Goal: Check status: Check status

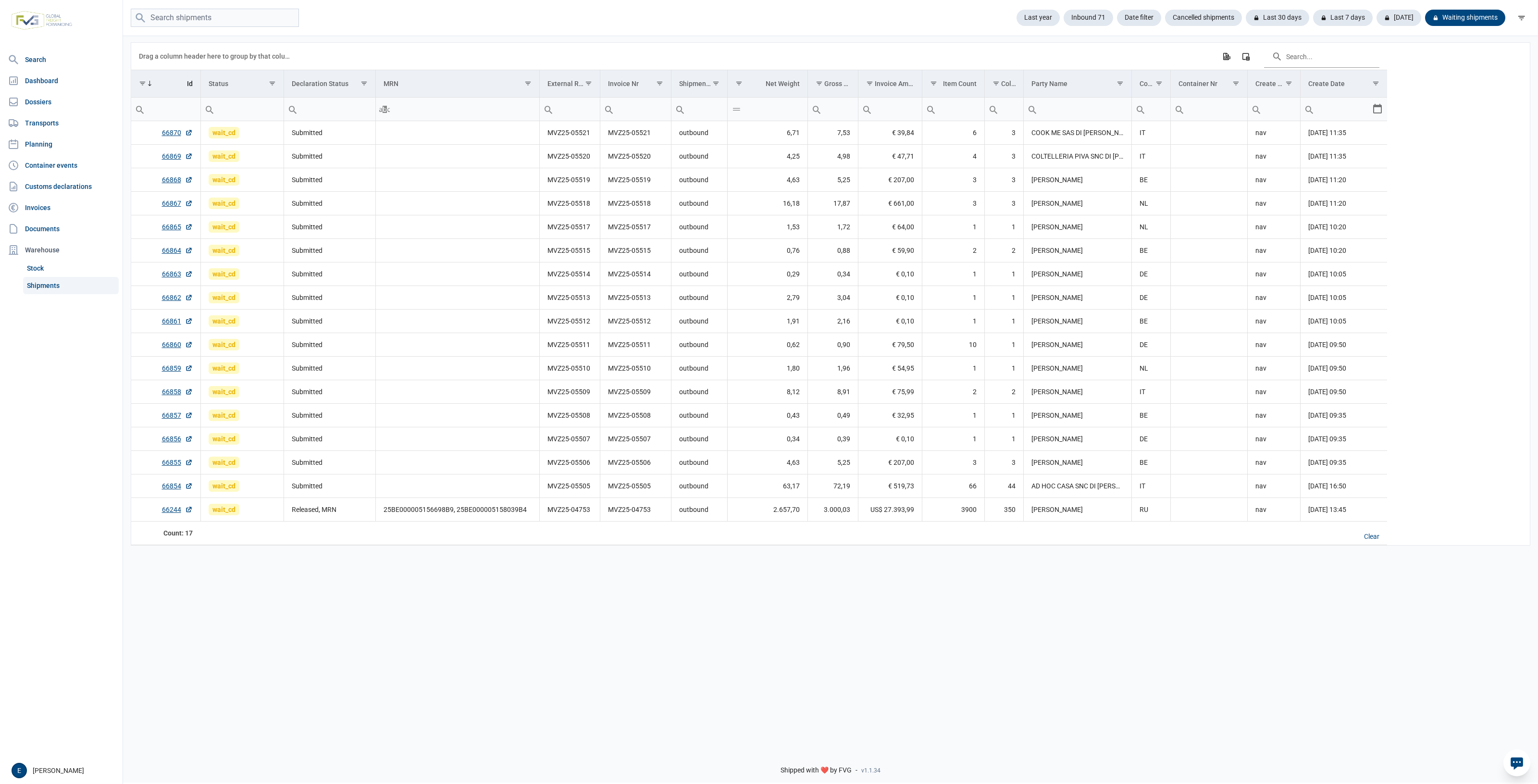
click at [835, 587] on div "Data grid with 17 rows and 17 columns Drag a column header here to group by tha…" at bounding box center [830, 388] width 1415 height 707
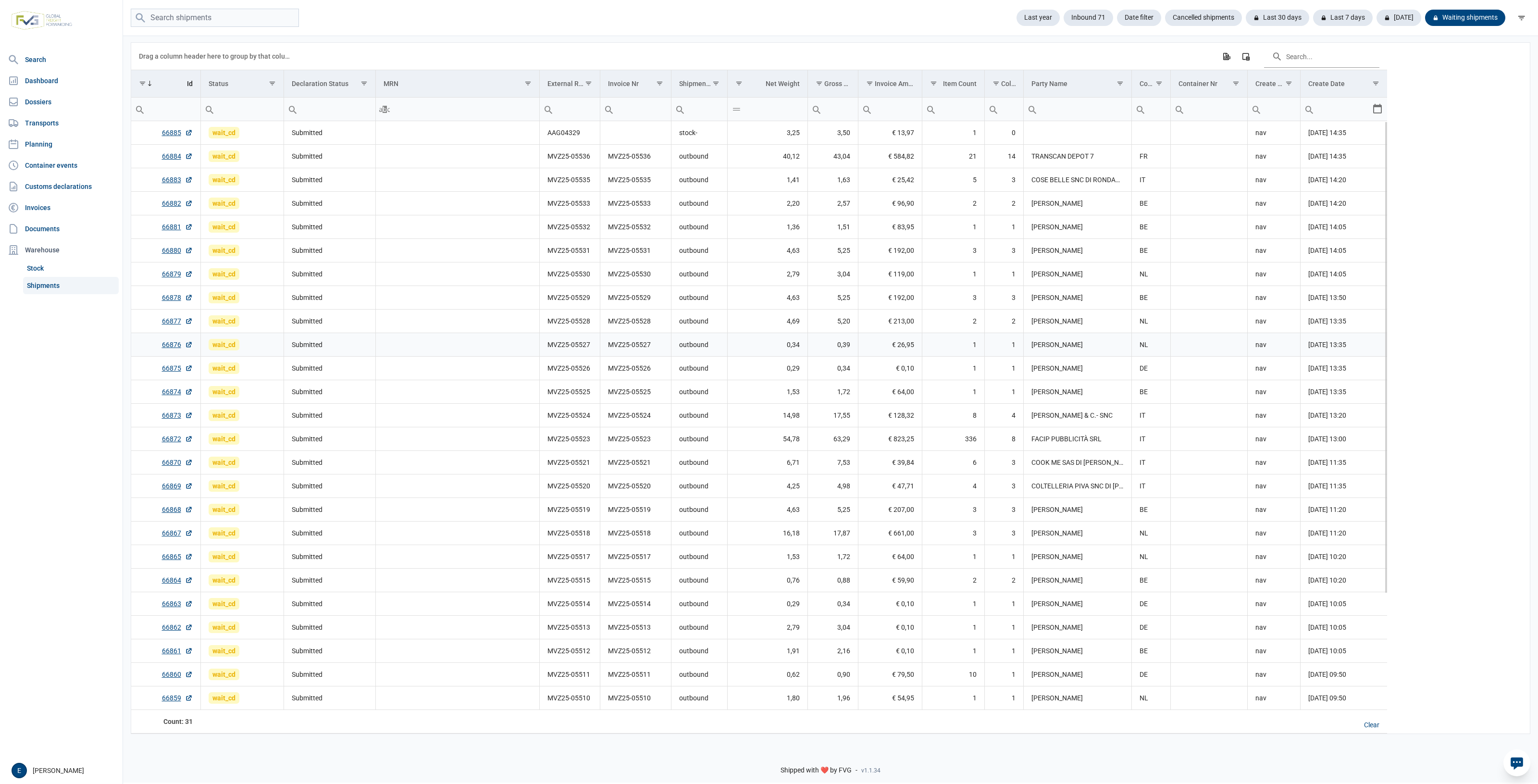
click at [491, 352] on td "Data grid with 31 rows and 17 columns" at bounding box center [458, 345] width 164 height 23
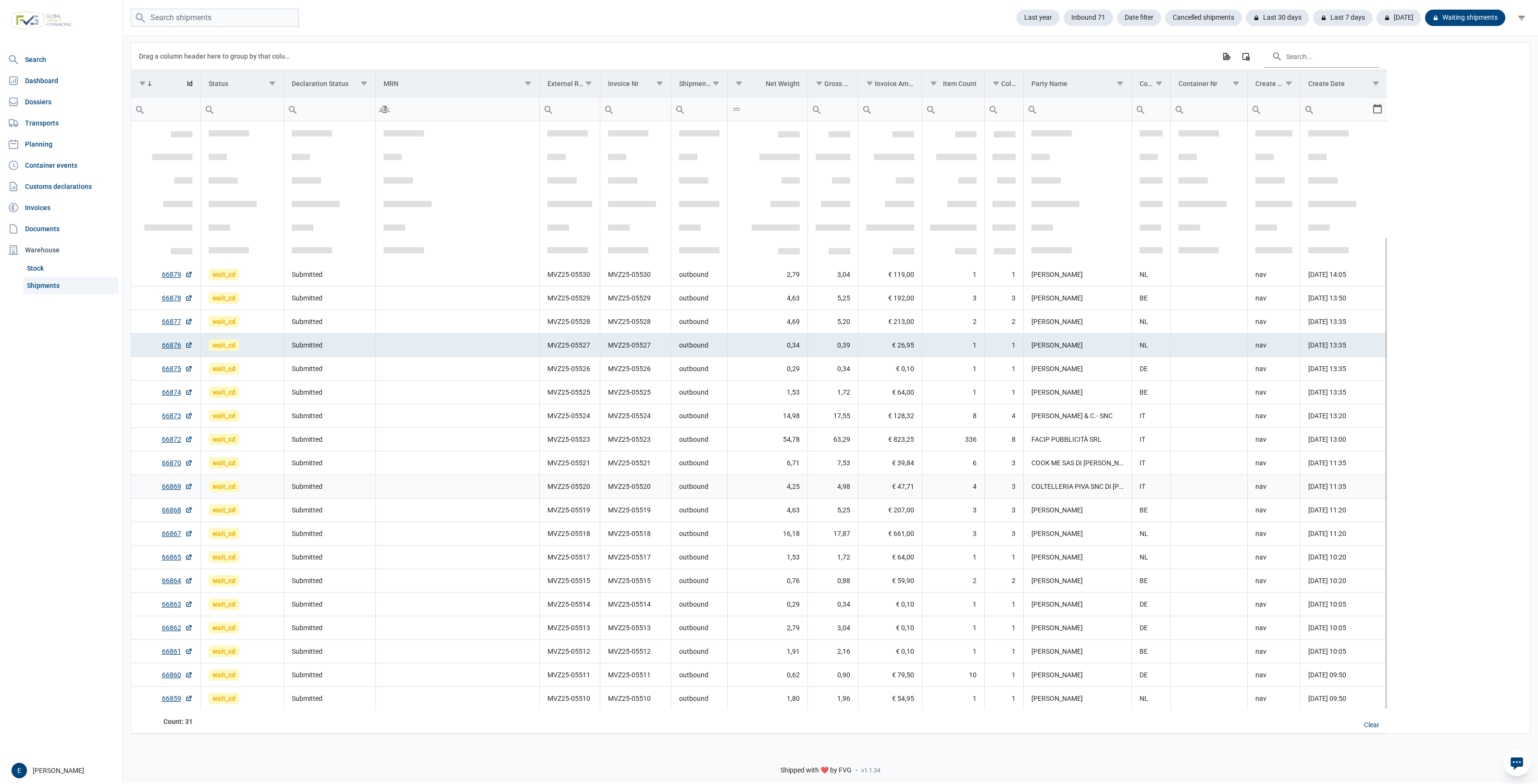
scroll to position [145, 0]
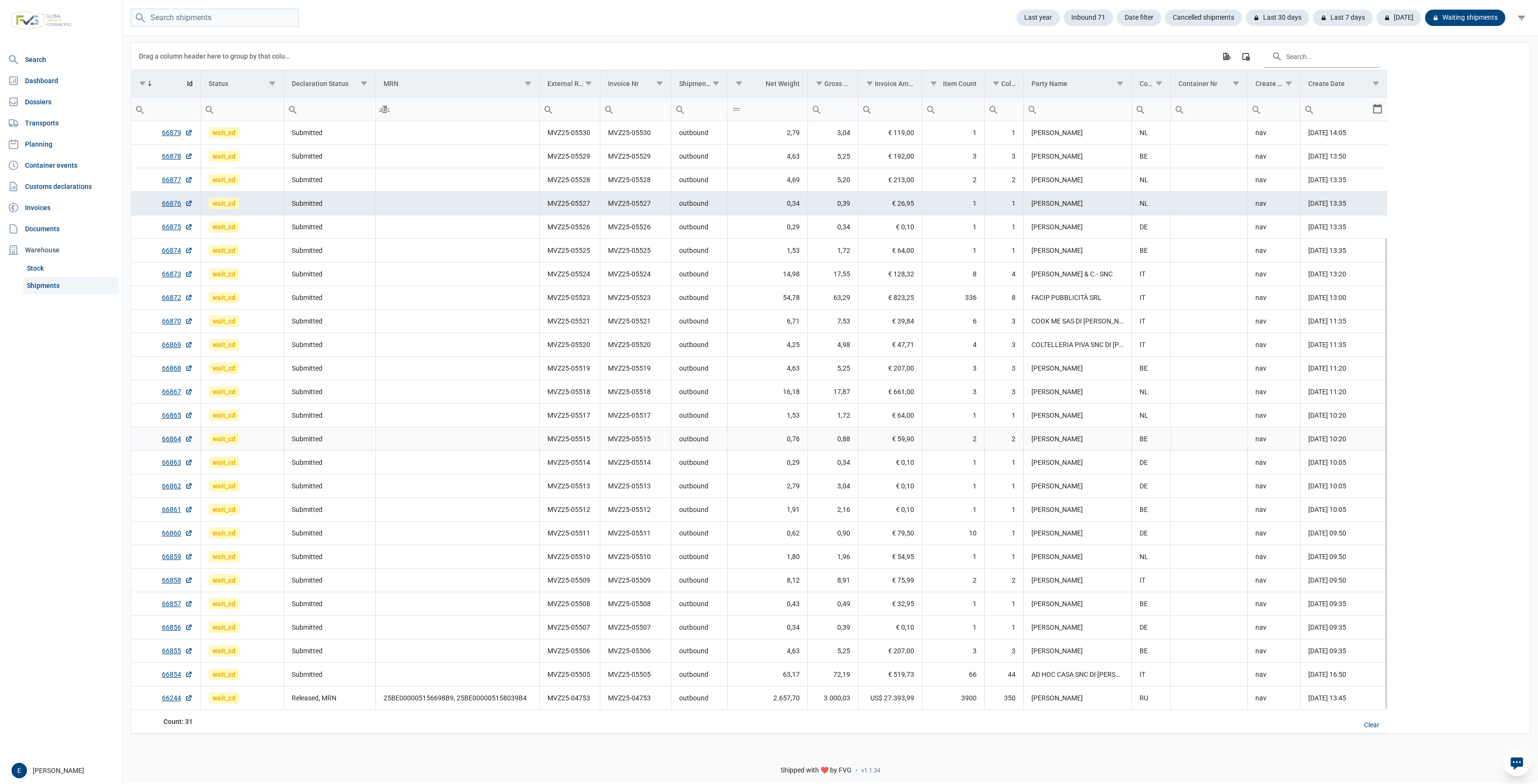
click at [558, 430] on td "MVZ25-05515" at bounding box center [569, 439] width 60 height 23
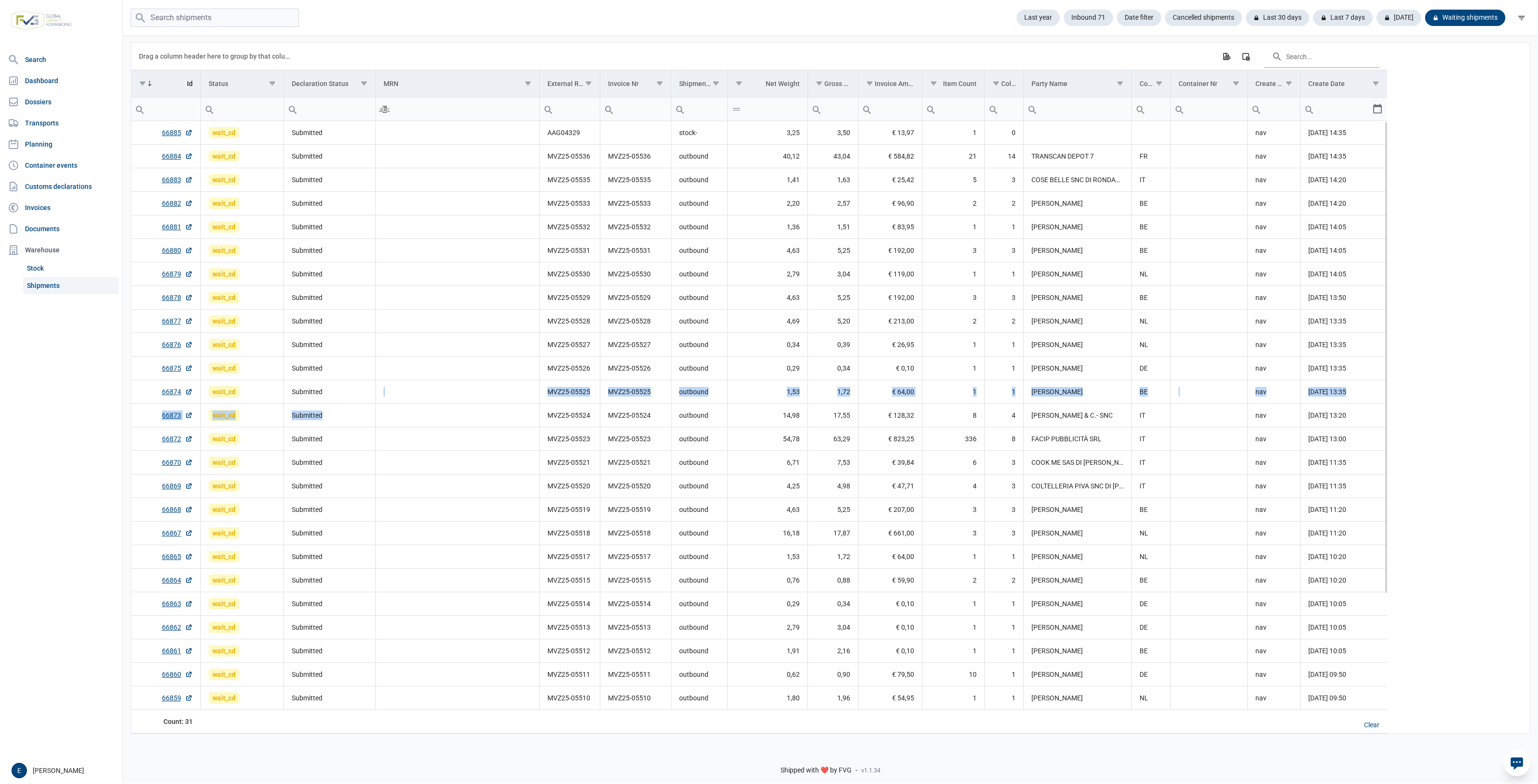
drag, startPoint x: 334, startPoint y: 456, endPoint x: 328, endPoint y: 395, distance: 61.3
click at [328, 397] on tbody "66885 wait_cd Submitted AAG04329 stock- 3,25 3,50 € 13,97 1 0 nav 25-09-2025 14…" at bounding box center [759, 486] width 1256 height 730
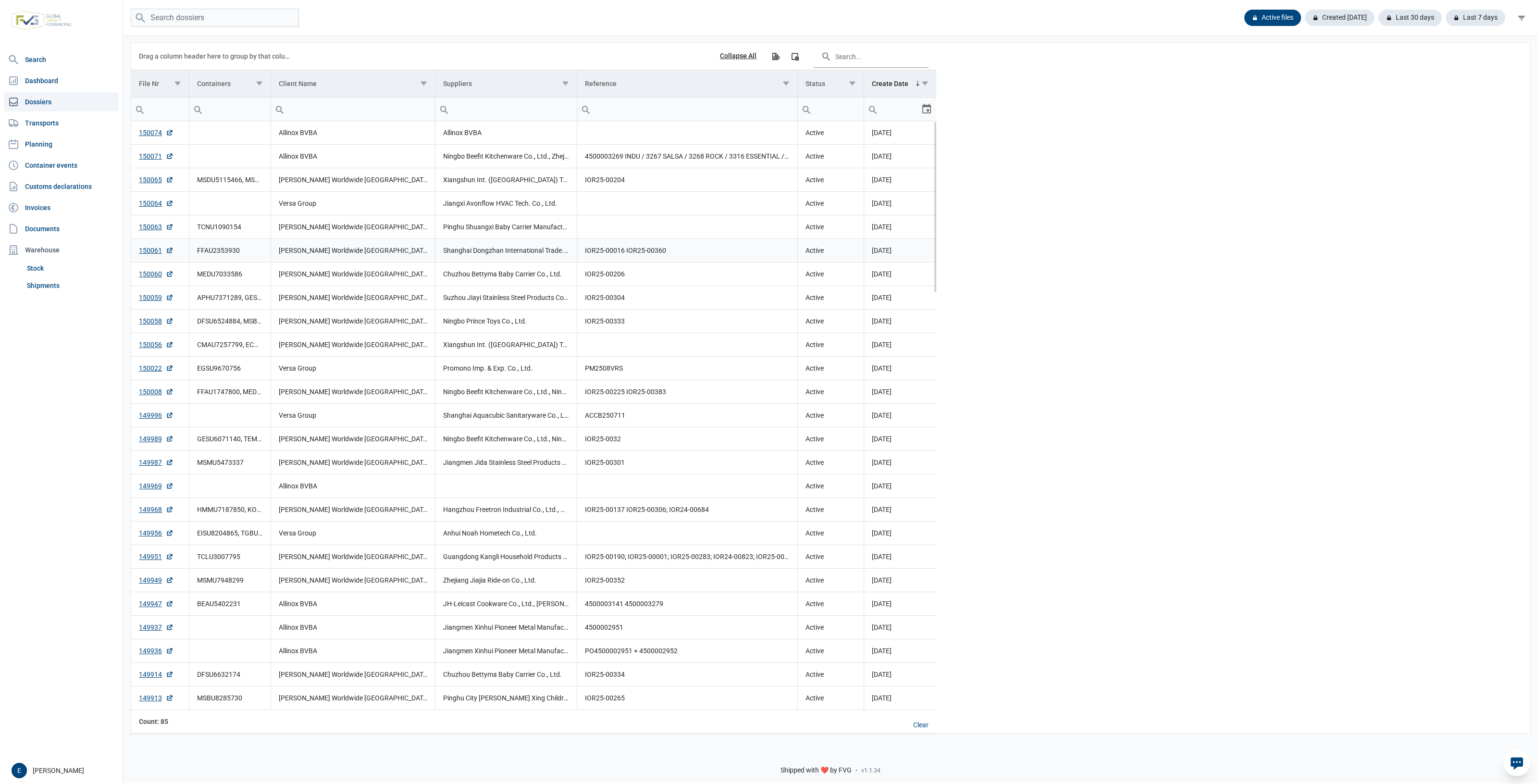
drag, startPoint x: 273, startPoint y: 244, endPoint x: 260, endPoint y: 239, distance: 13.9
click at [273, 244] on td "BergHOFF Worldwide NV" at bounding box center [353, 250] width 164 height 23
click at [65, 279] on link "Shipments" at bounding box center [70, 286] width 96 height 17
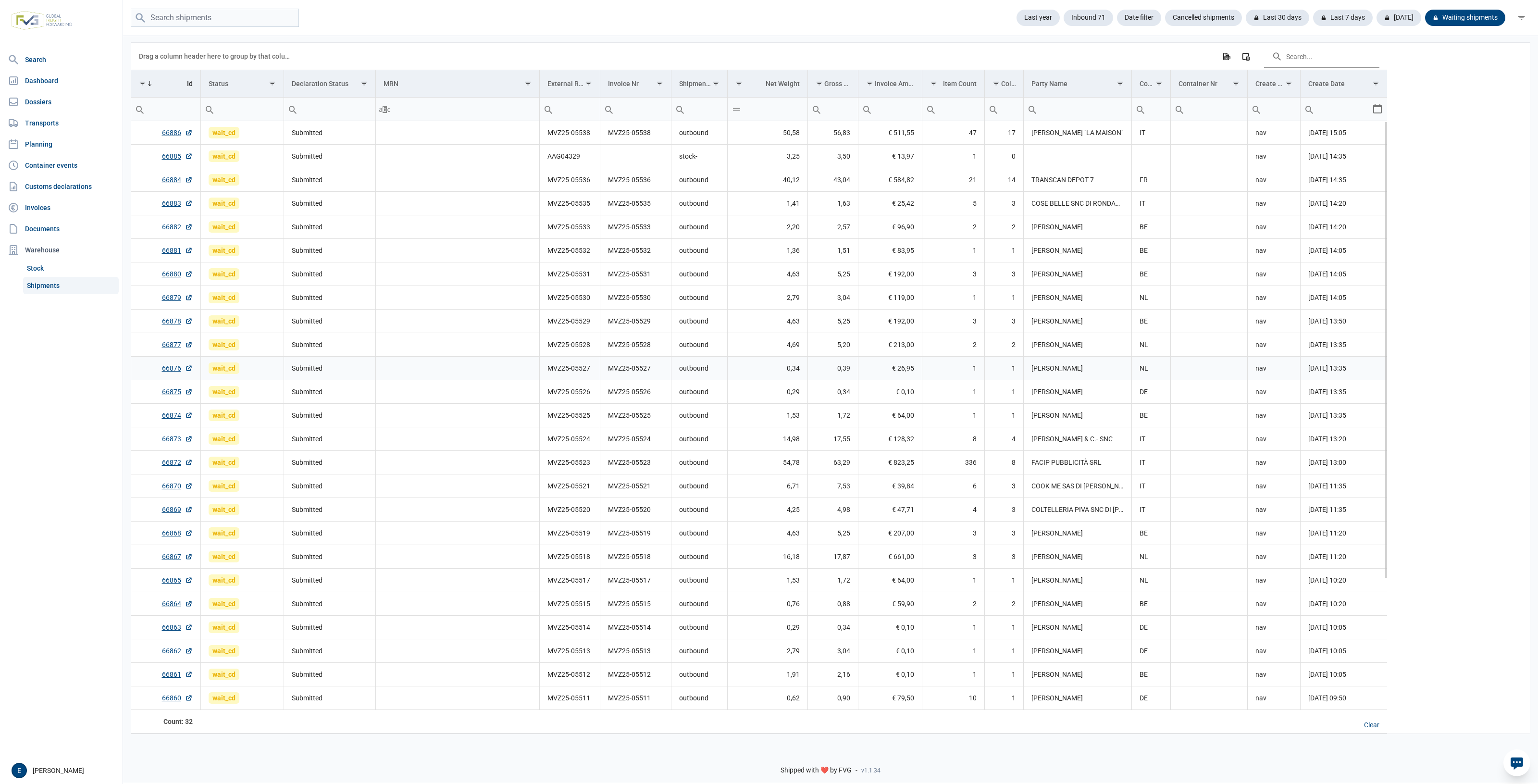
drag, startPoint x: 589, startPoint y: 379, endPoint x: 577, endPoint y: 379, distance: 12.0
drag, startPoint x: 577, startPoint y: 379, endPoint x: 203, endPoint y: 345, distance: 375.5
click at [429, 357] on tbody "66886 wait_cd Submitted MVZ25-05538 MVZ25-05538 outbound 50,58 56,83 € 511,55 4…" at bounding box center [759, 498] width 1256 height 754
click at [364, 384] on td "Submitted" at bounding box center [329, 392] width 92 height 23
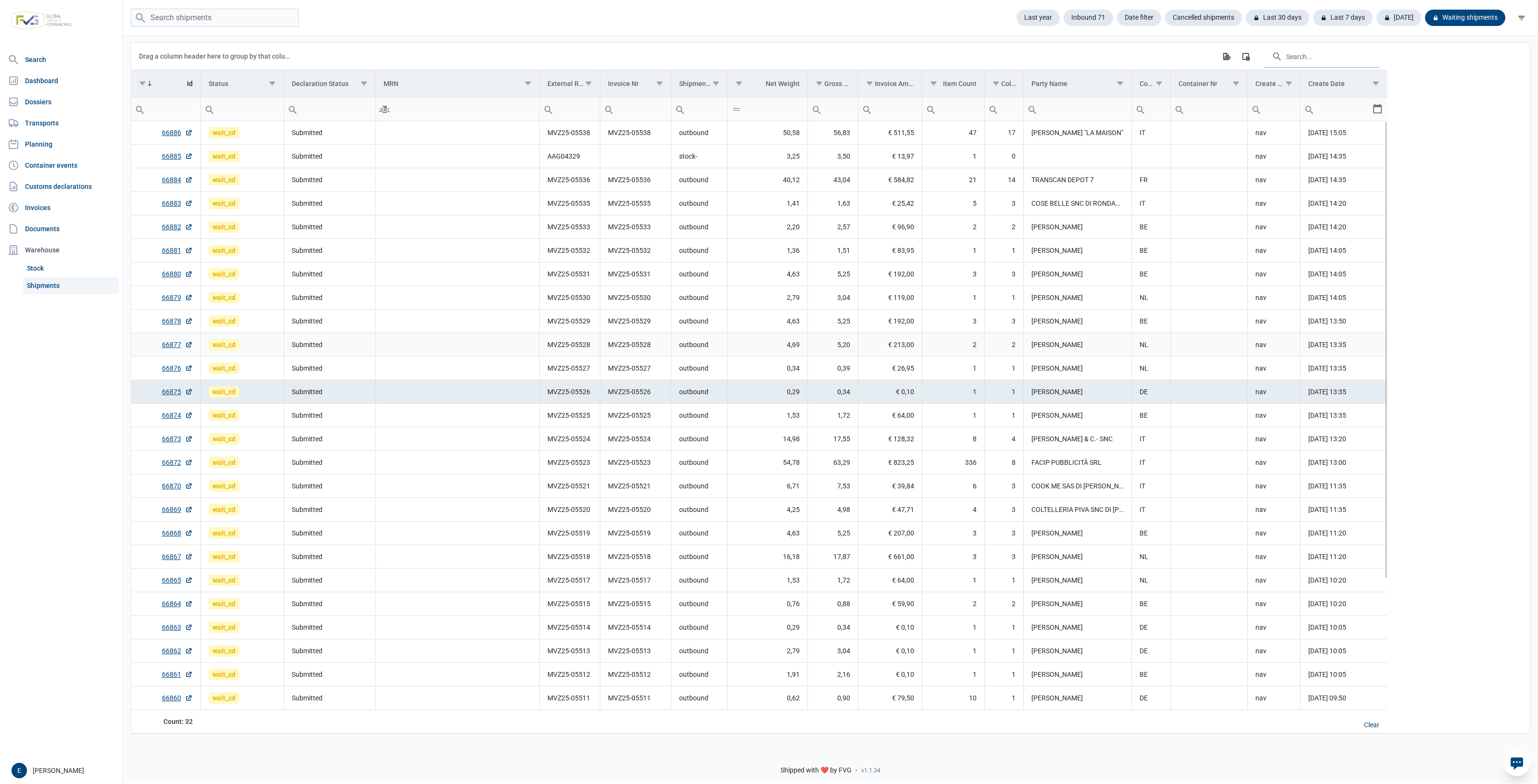
drag, startPoint x: 706, startPoint y: 337, endPoint x: 654, endPoint y: 336, distance: 52.0
drag, startPoint x: 798, startPoint y: 480, endPoint x: 775, endPoint y: 474, distance: 23.8
drag, startPoint x: 775, startPoint y: 474, endPoint x: 493, endPoint y: 445, distance: 283.5
click at [525, 445] on td "Data grid with 32 rows and 17 columns" at bounding box center [458, 439] width 164 height 23
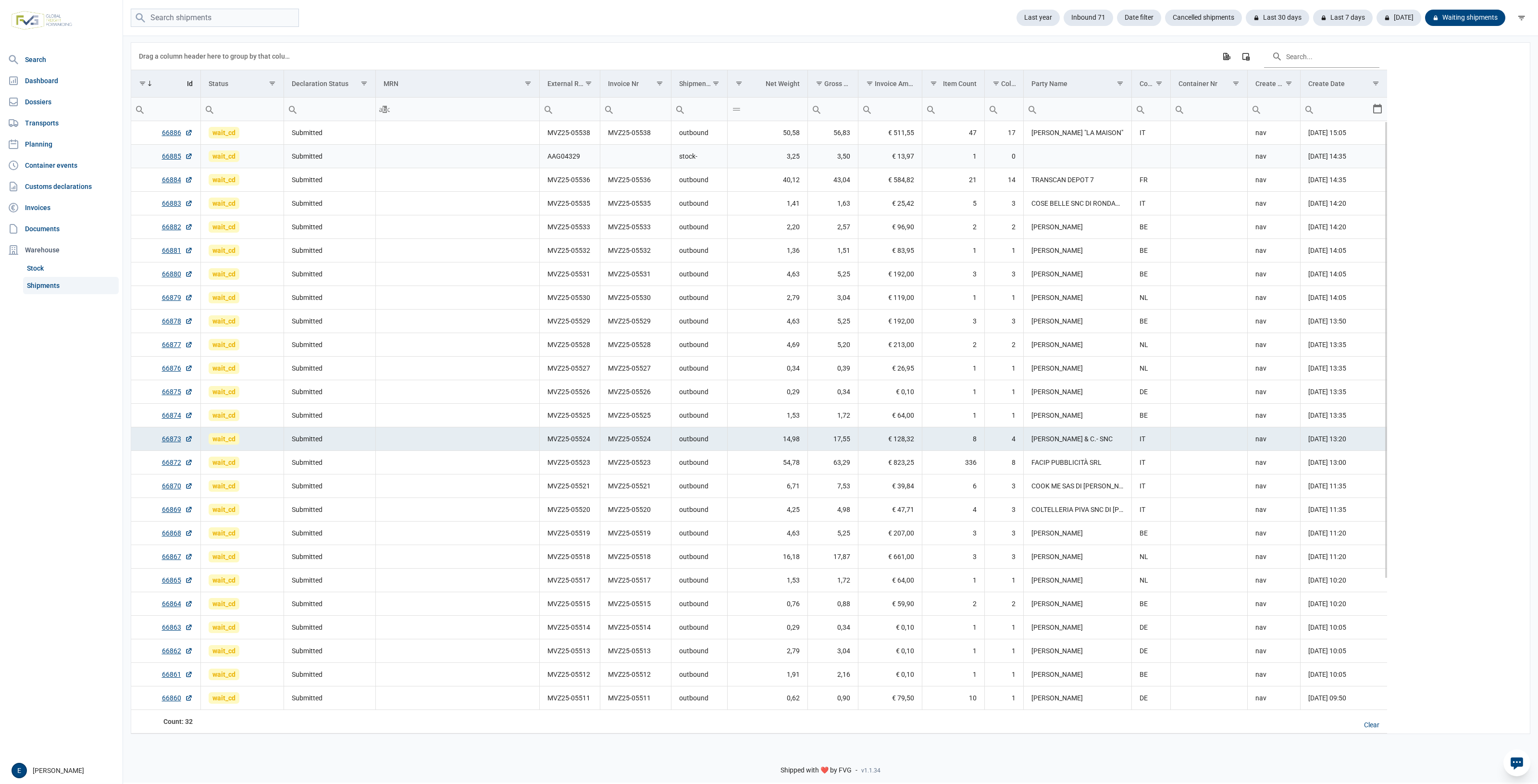
click at [650, 157] on td "Data grid with 32 rows and 17 columns" at bounding box center [635, 157] width 71 height 23
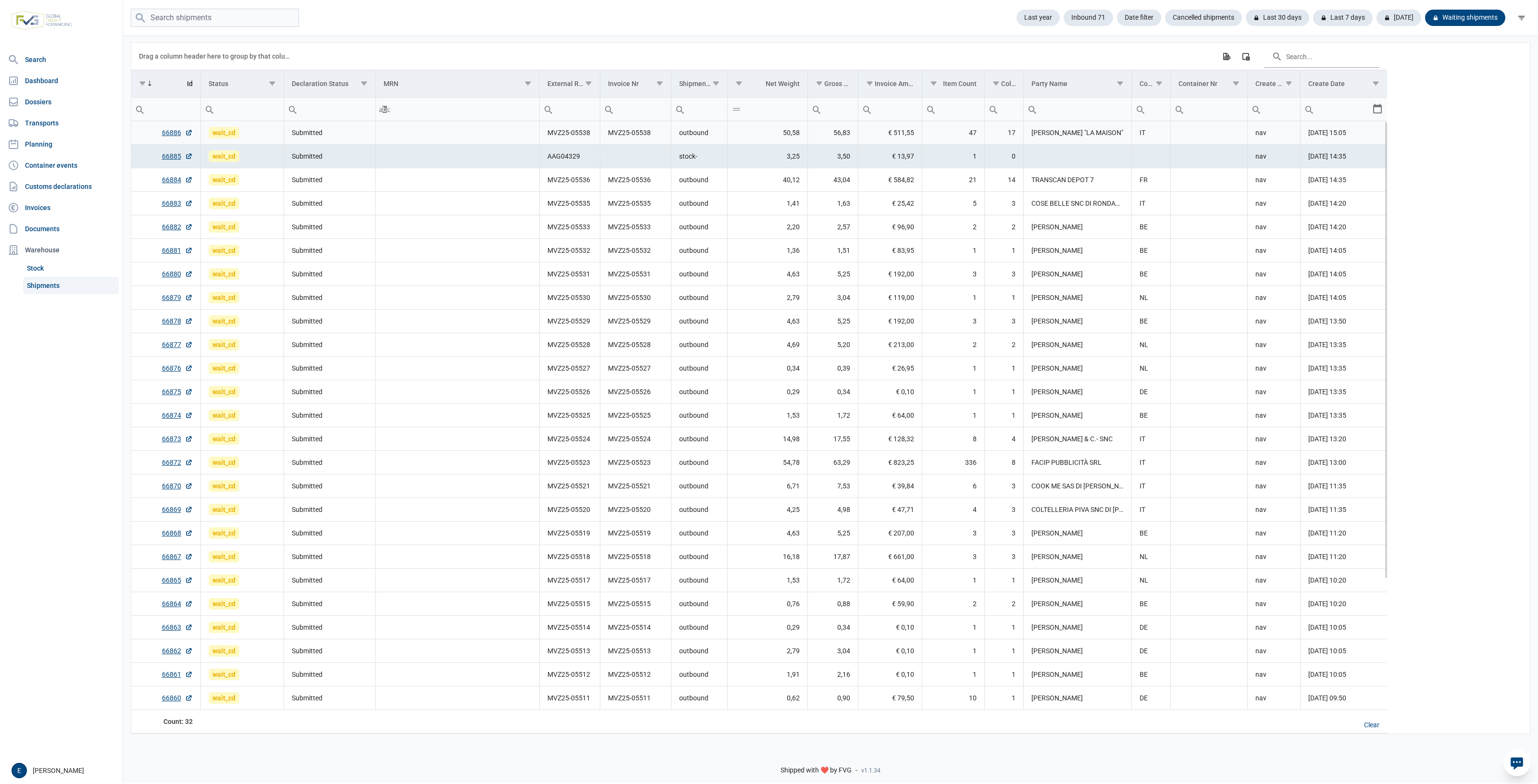
click at [441, 145] on td "Data grid with 32 rows and 17 columns" at bounding box center [458, 133] width 164 height 23
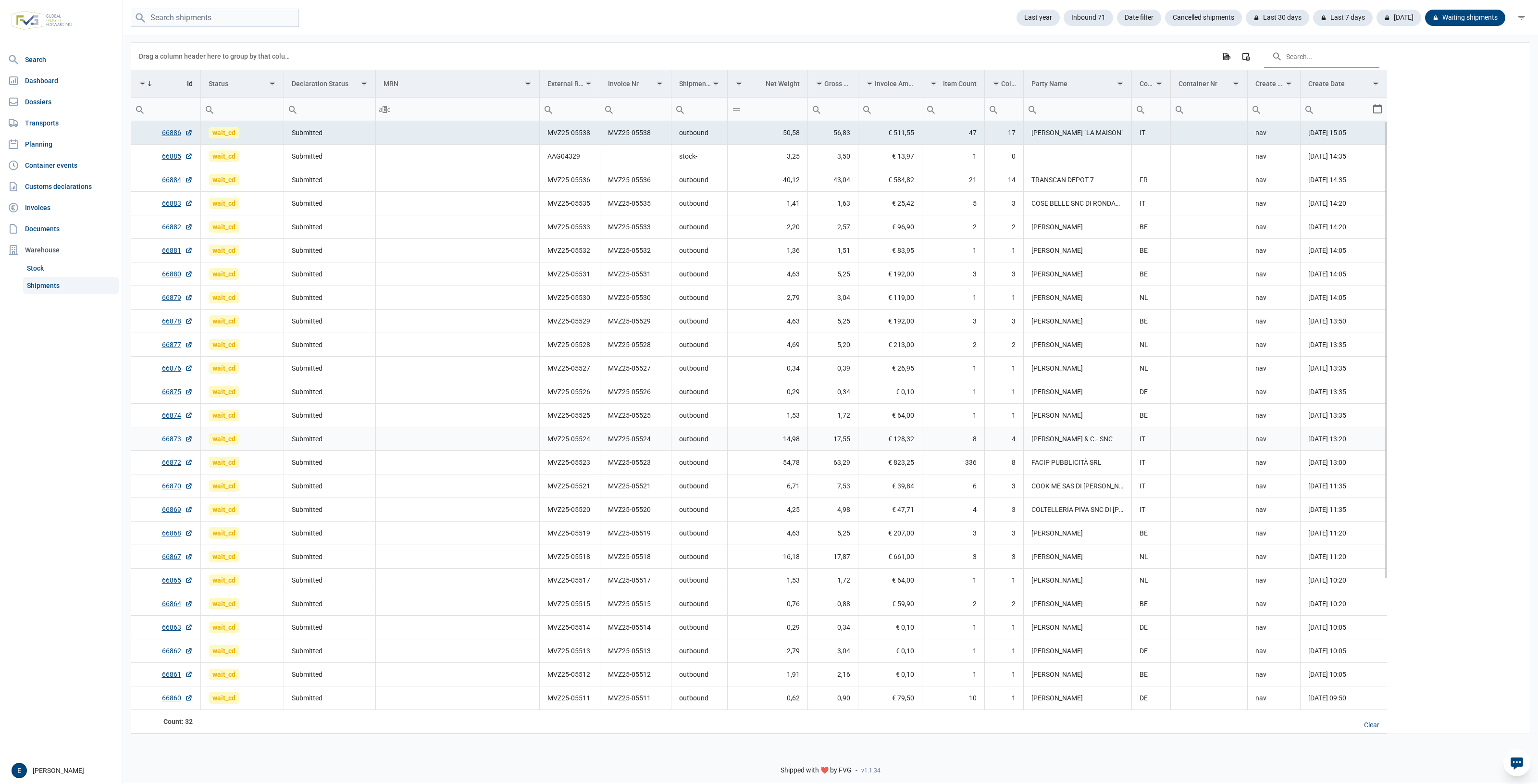
drag, startPoint x: 621, startPoint y: 447, endPoint x: 539, endPoint y: 416, distance: 87.7
click at [539, 416] on td "MVZ25-05525" at bounding box center [569, 416] width 60 height 23
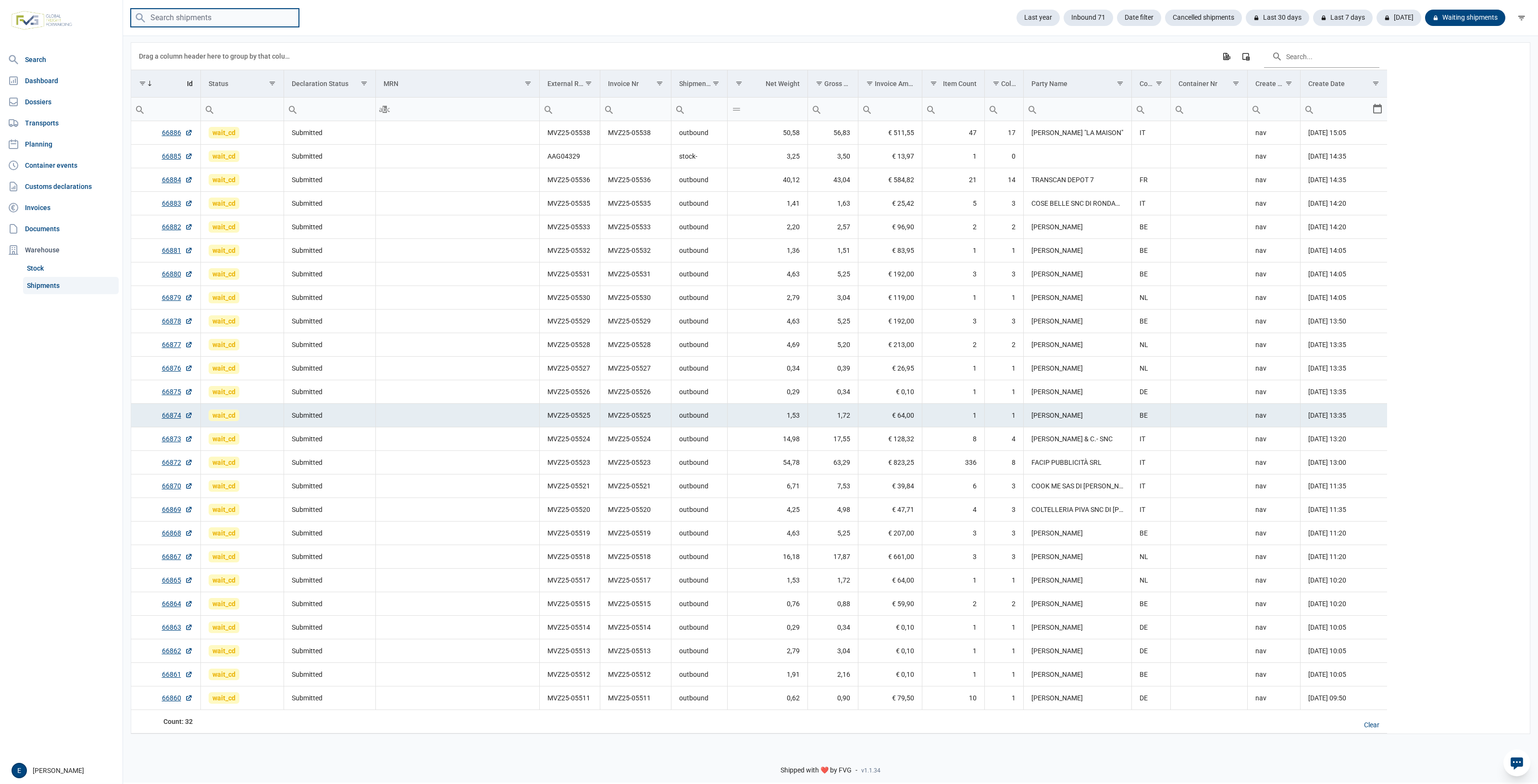
click at [226, 27] on input "search" at bounding box center [215, 18] width 168 height 19
type input "MVZ25-03666"
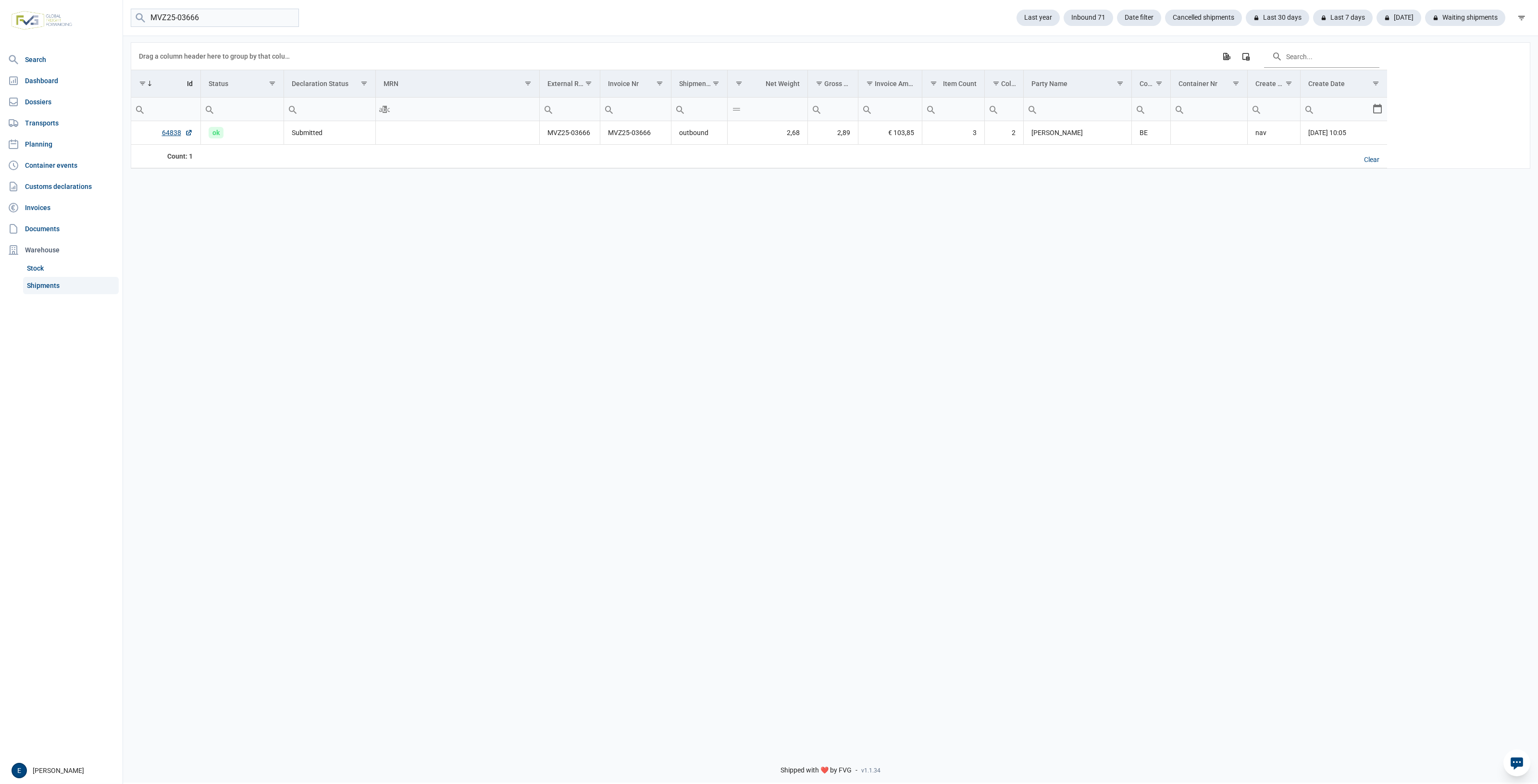
drag, startPoint x: 792, startPoint y: 328, endPoint x: 535, endPoint y: 289, distance: 259.9
click at [681, 294] on div "Data grid with 1 rows and 17 columns Drag a column header here to group by that…" at bounding box center [830, 388] width 1415 height 707
click at [582, 320] on div "Data grid with 1 rows and 17 columns Drag a column header here to group by that…" at bounding box center [830, 388] width 1415 height 707
drag, startPoint x: 268, startPoint y: 21, endPoint x: -151, endPoint y: 51, distance: 420.1
click at [0, 51] on html "For evaluation purposes only. Redistribution prohibited. Please register an exi…" at bounding box center [769, 392] width 1538 height 784
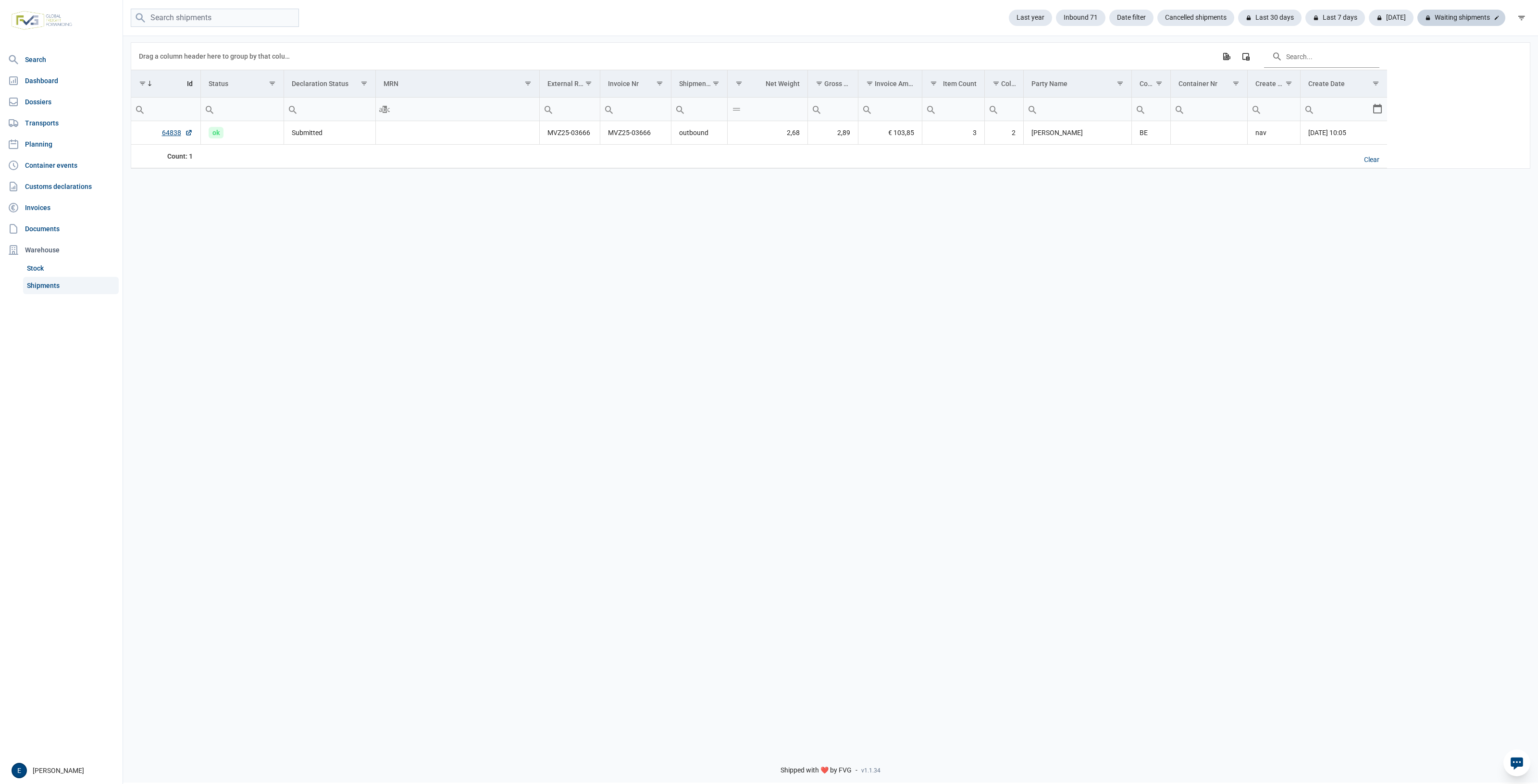
click at [1436, 13] on div "Waiting shipments" at bounding box center [1462, 18] width 88 height 16
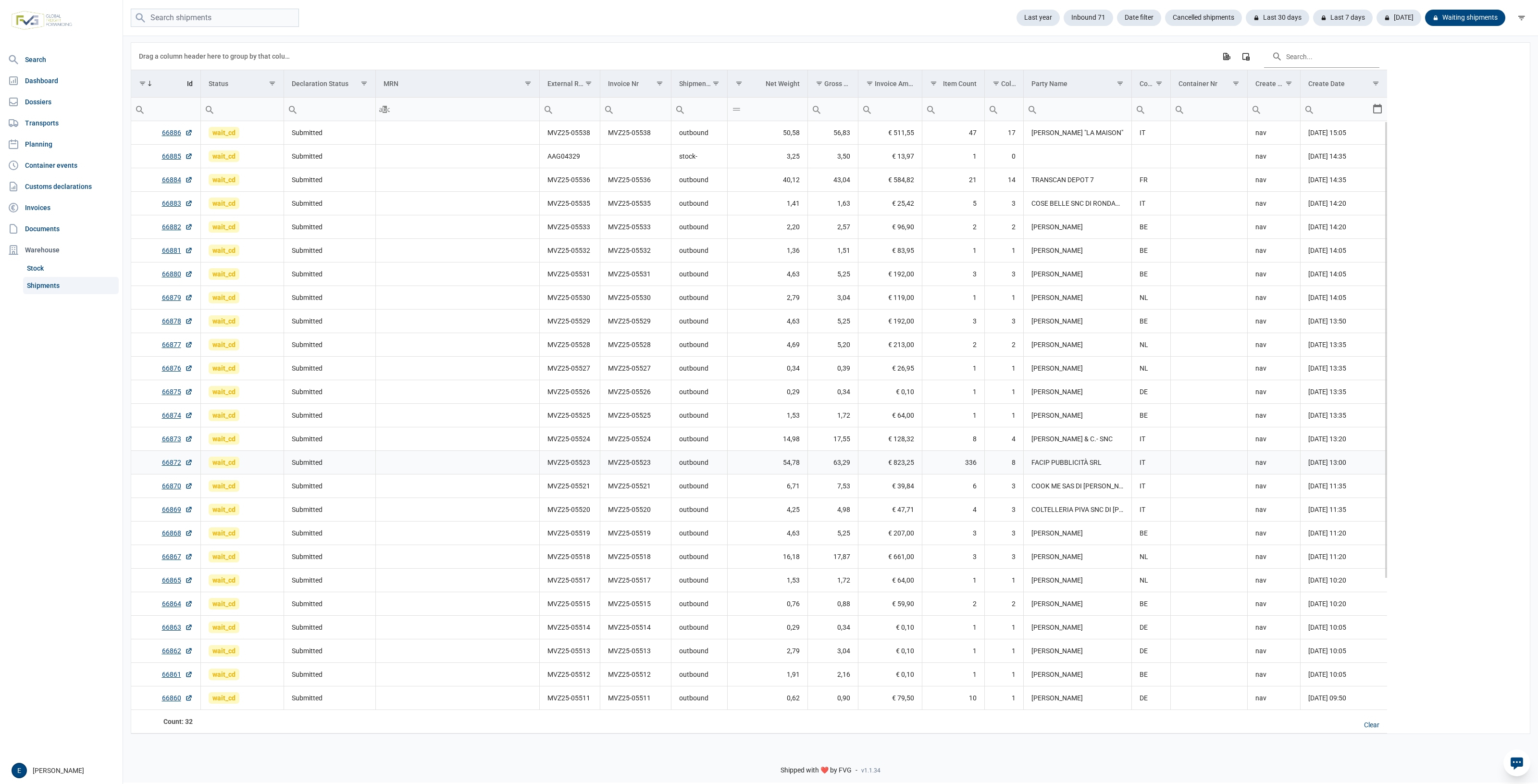
click at [690, 464] on td "outbound" at bounding box center [699, 463] width 56 height 23
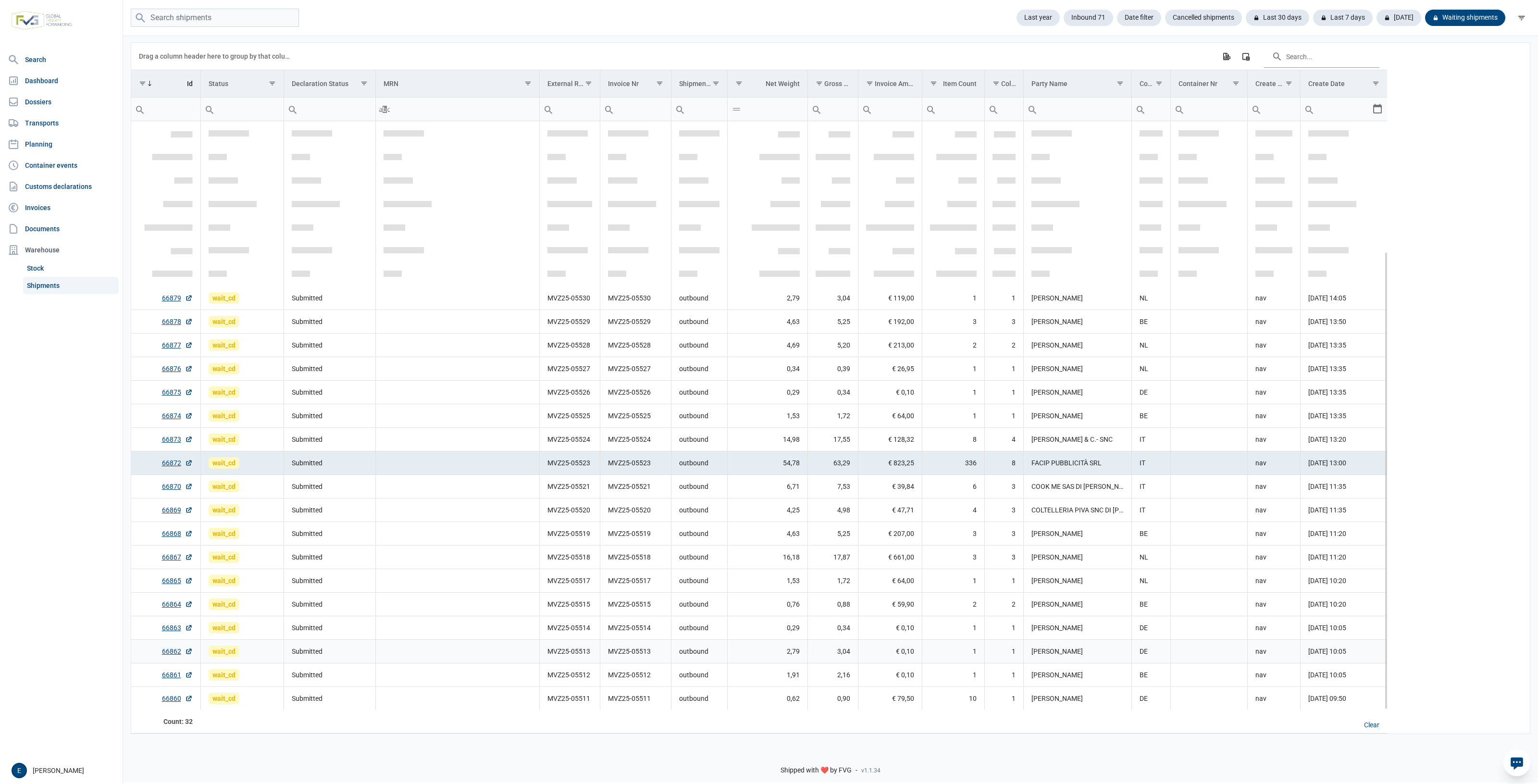
scroll to position [168, 0]
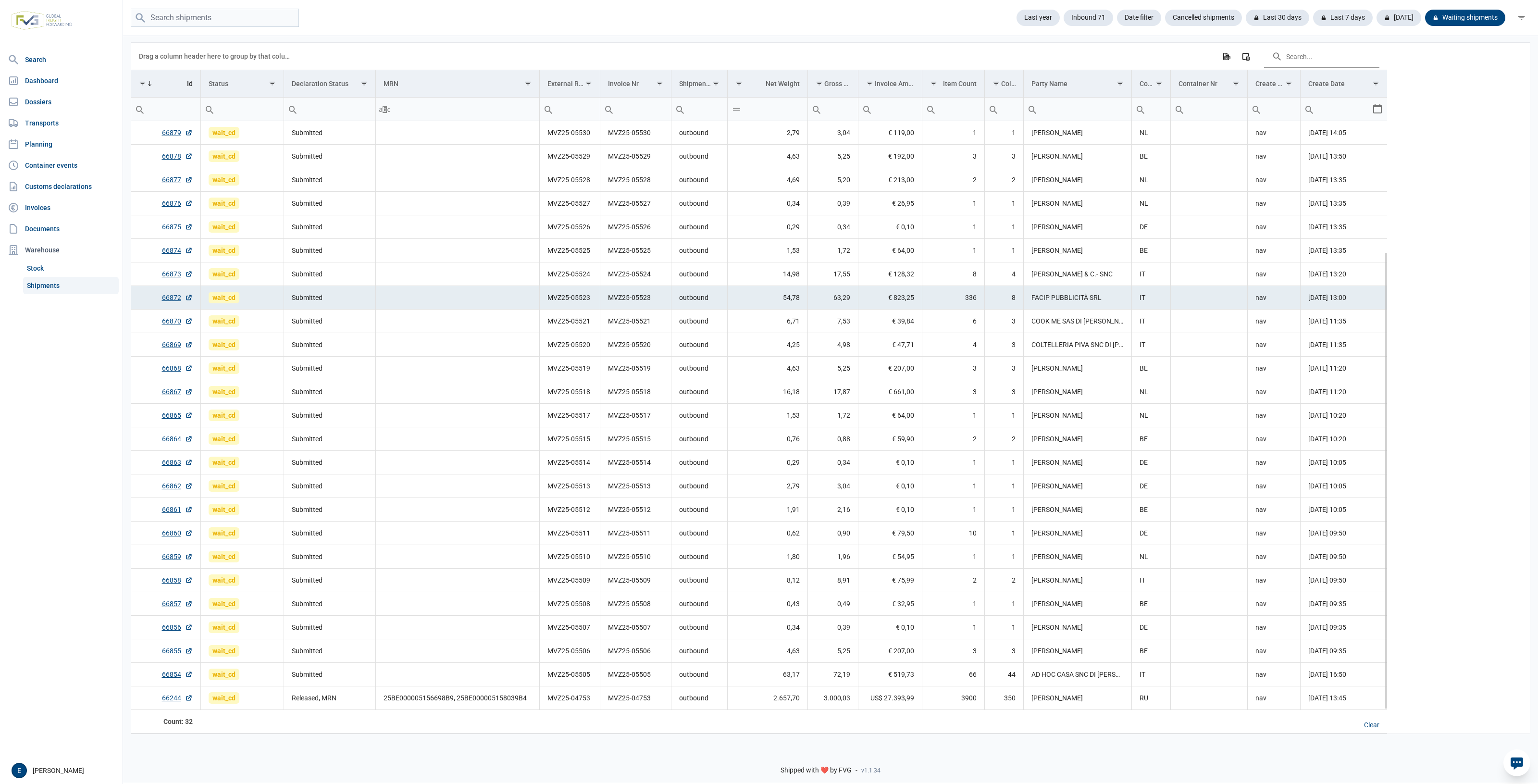
drag, startPoint x: 565, startPoint y: 303, endPoint x: 498, endPoint y: 254, distance: 83.0
drag, startPoint x: 498, startPoint y: 254, endPoint x: 258, endPoint y: 276, distance: 241.0
click at [437, 258] on td "Data grid with 32 rows and 17 columns" at bounding box center [458, 250] width 164 height 23
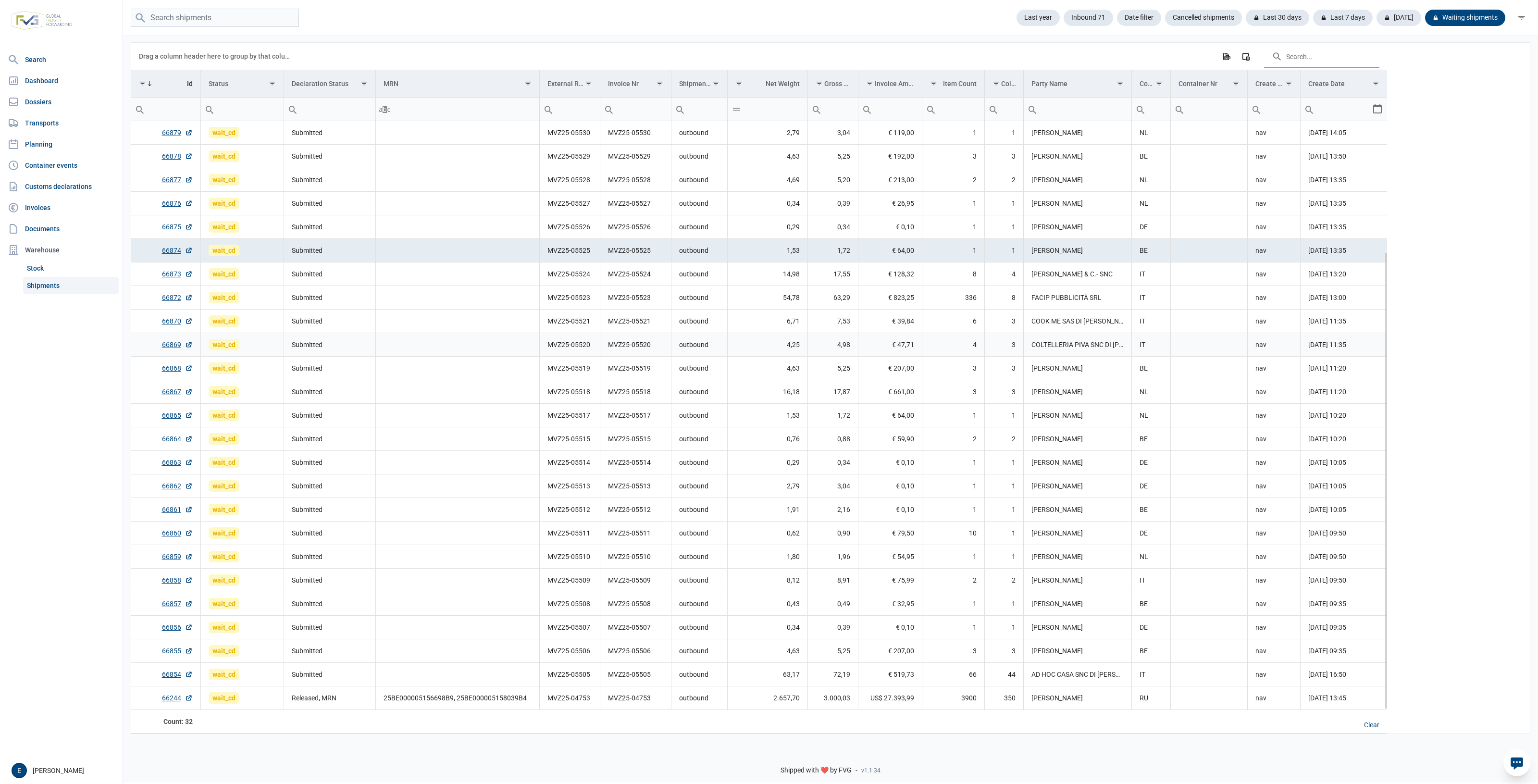
drag, startPoint x: 645, startPoint y: 339, endPoint x: 637, endPoint y: 338, distance: 8.1
drag, startPoint x: 637, startPoint y: 338, endPoint x: 554, endPoint y: 307, distance: 88.6
click at [558, 309] on td "MVZ25-05521" at bounding box center [569, 321] width 60 height 23
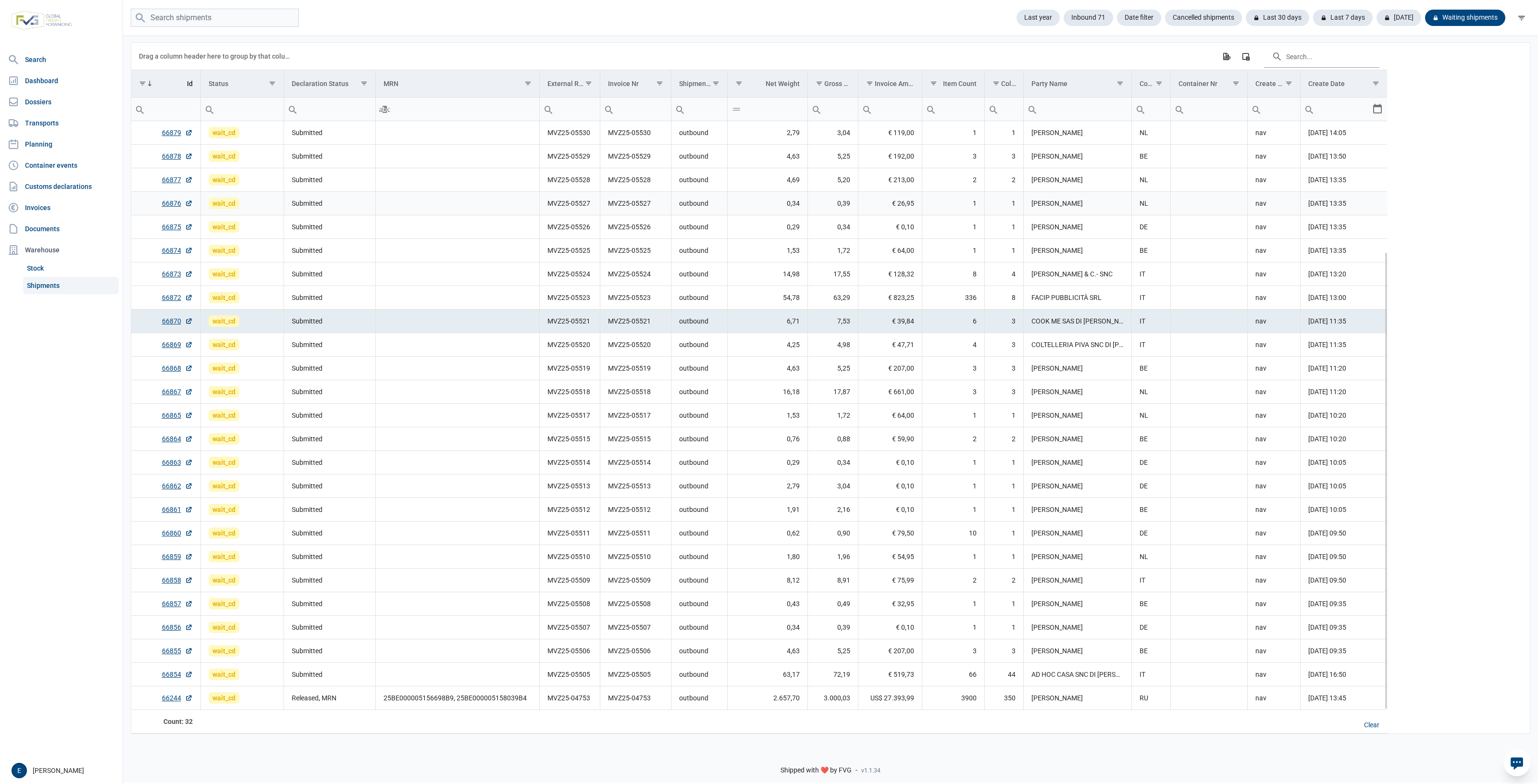
click at [556, 341] on td "MVZ25-05520" at bounding box center [569, 344] width 60 height 23
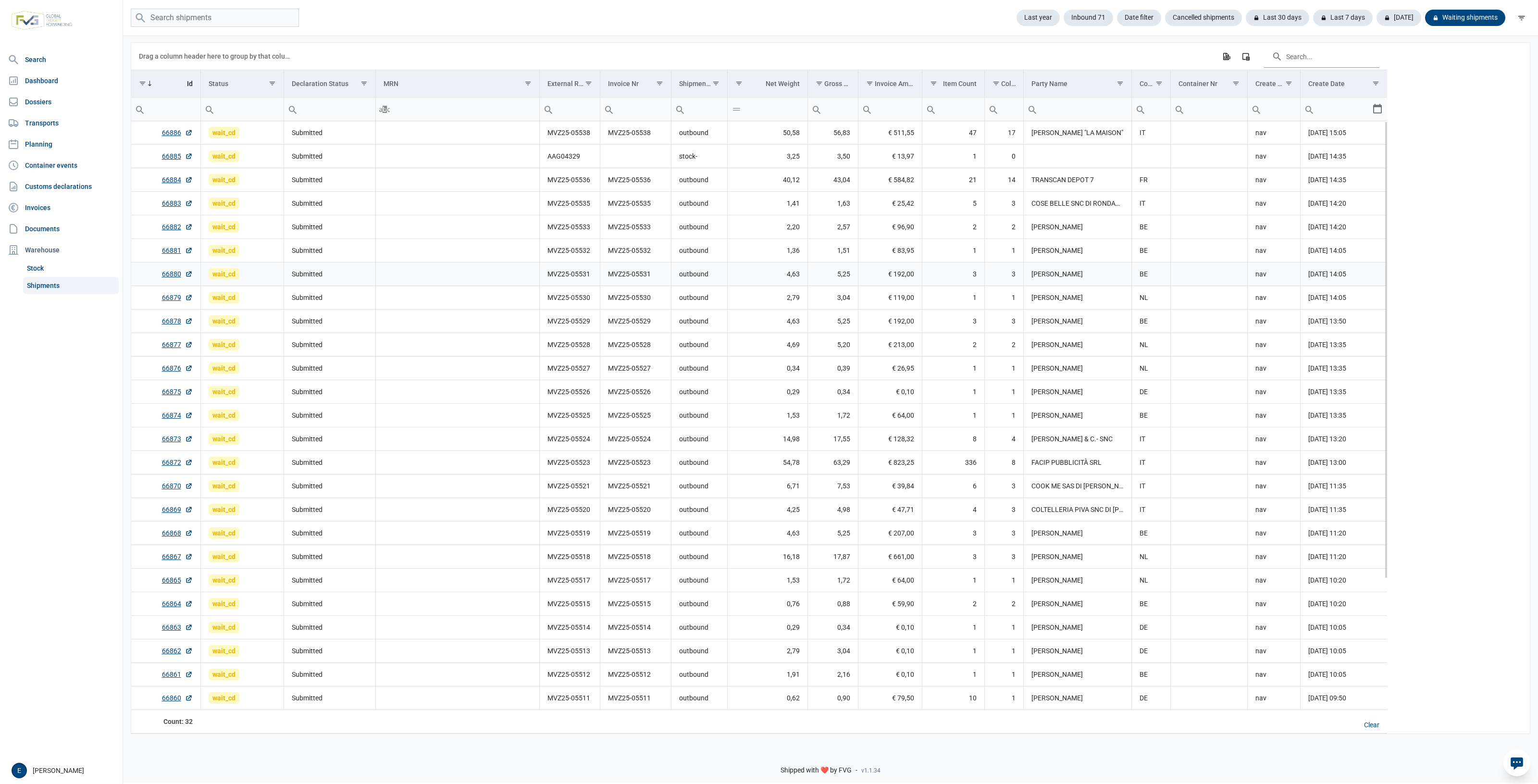
drag, startPoint x: 596, startPoint y: 279, endPoint x: 556, endPoint y: 289, distance: 41.2
drag, startPoint x: 556, startPoint y: 289, endPoint x: 494, endPoint y: 295, distance: 62.3
click at [494, 295] on td "Data grid with 32 rows and 17 columns" at bounding box center [458, 298] width 164 height 23
